Goal: Information Seeking & Learning: Learn about a topic

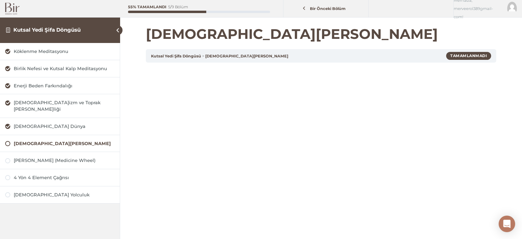
scroll to position [37, 0]
click at [78, 157] on div "[PERSON_NAME] (Medicine Wheel)" at bounding box center [64, 160] width 101 height 7
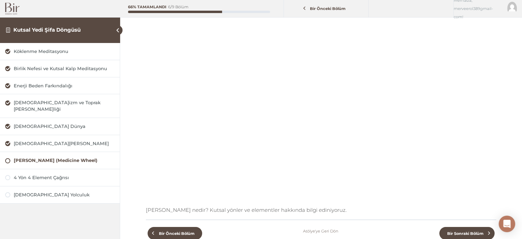
scroll to position [63, 0]
